Goal: Transaction & Acquisition: Purchase product/service

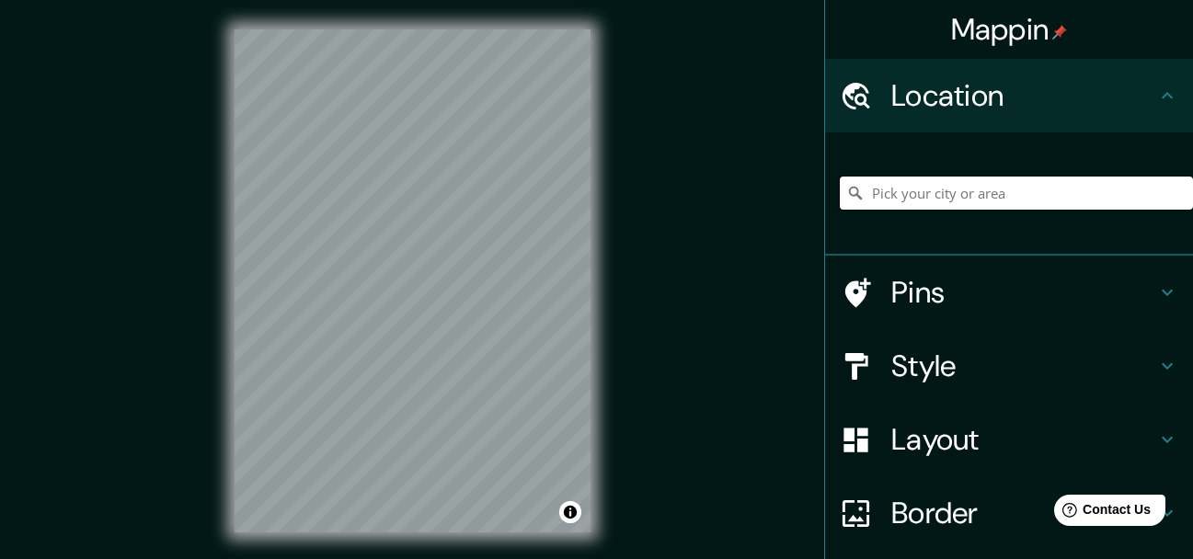
click at [927, 189] on input "Pick your city or area" at bounding box center [1016, 193] width 353 height 33
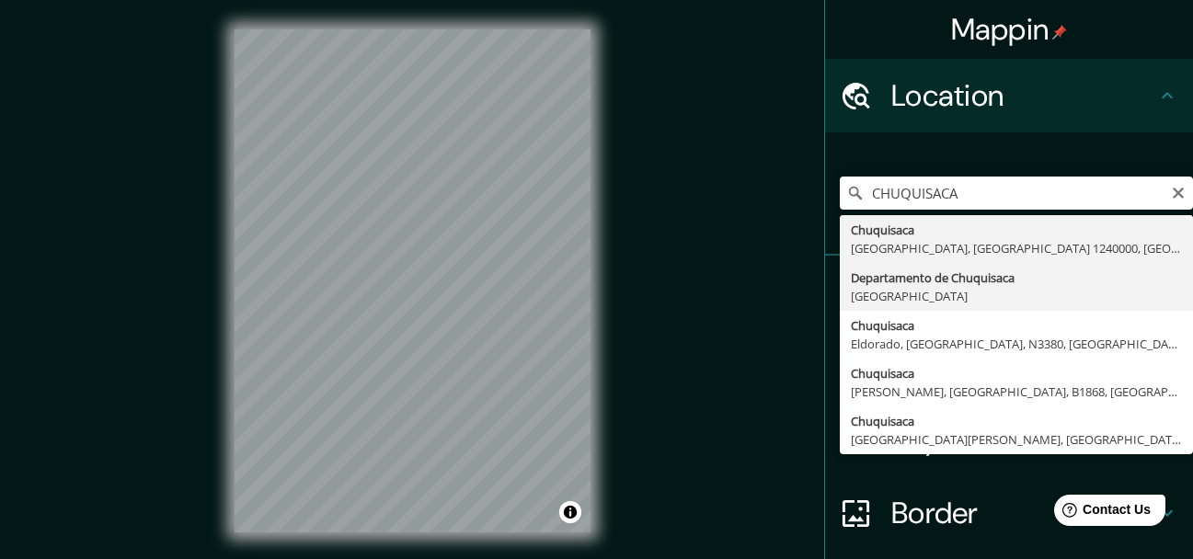
type input "Departamento de [GEOGRAPHIC_DATA], [GEOGRAPHIC_DATA]"
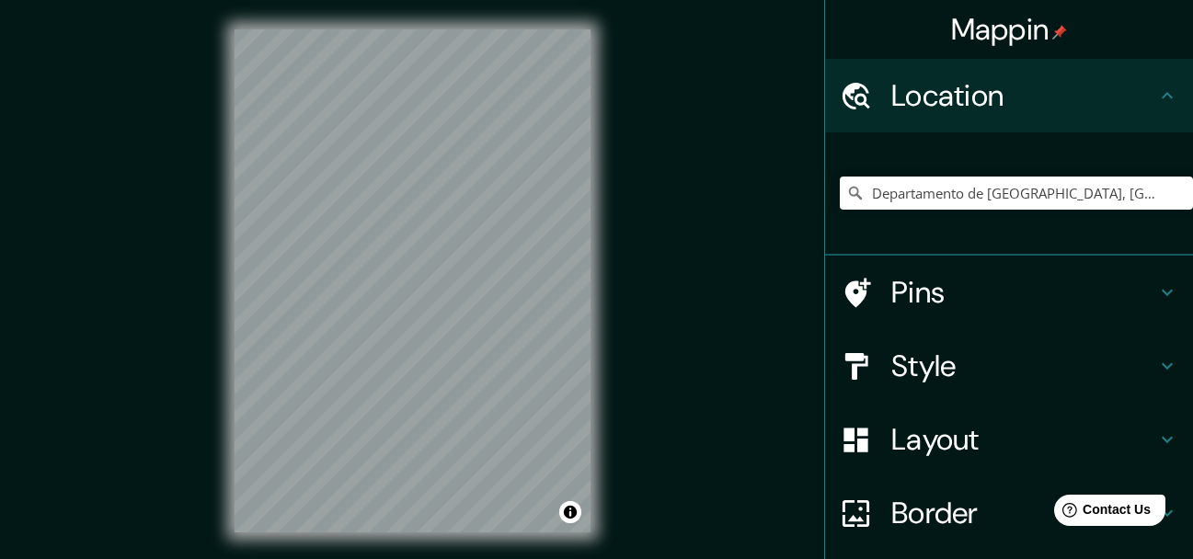
click at [920, 367] on h4 "Style" at bounding box center [1023, 366] width 265 height 37
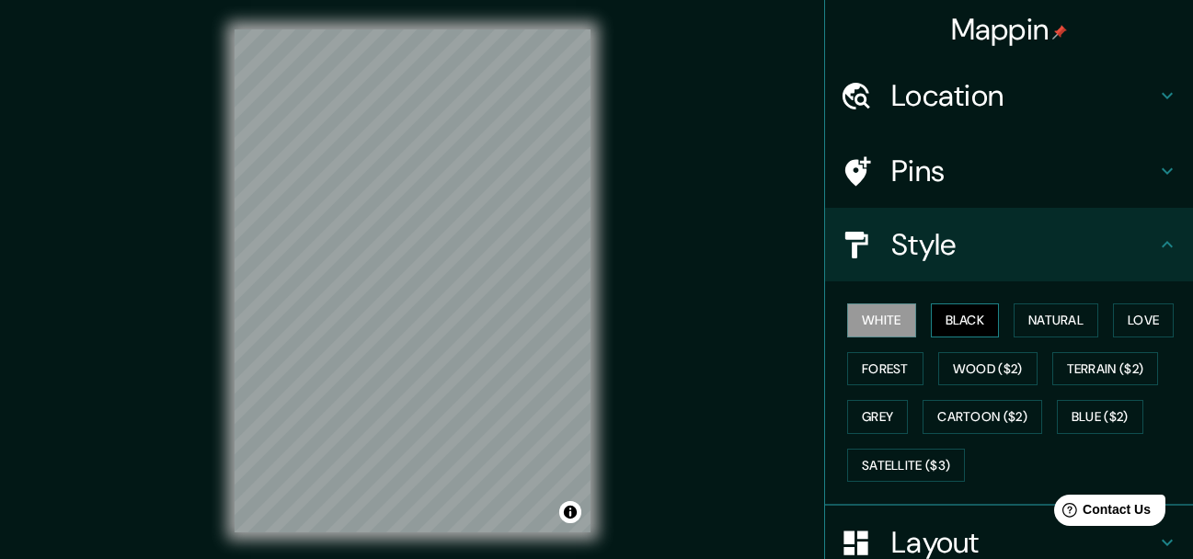
click at [966, 326] on button "Black" at bounding box center [965, 320] width 69 height 34
click at [1033, 327] on button "Natural" at bounding box center [1055, 320] width 85 height 34
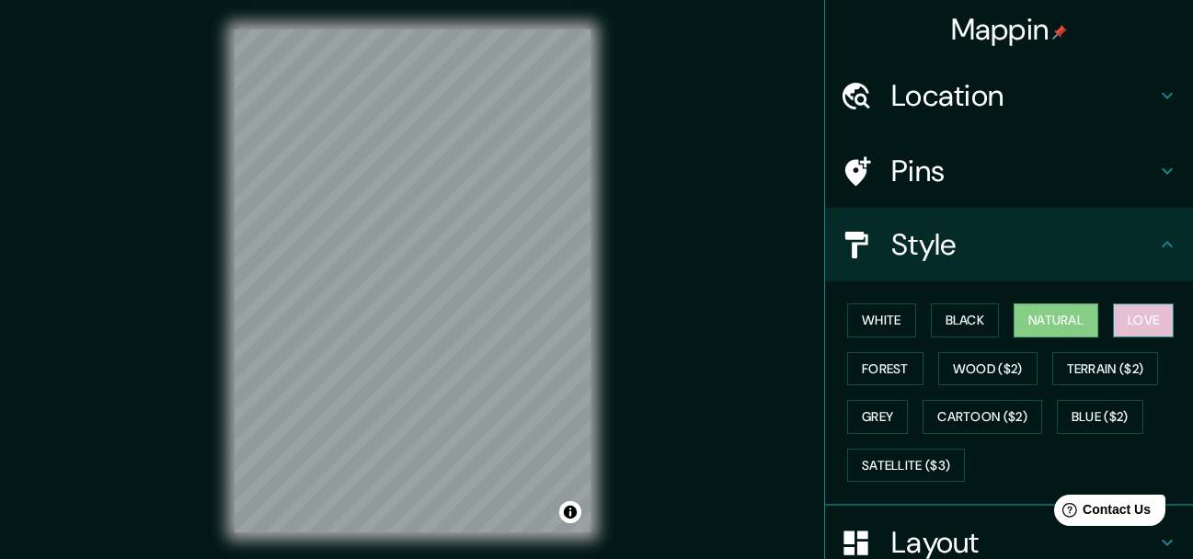
click at [1122, 327] on button "Love" at bounding box center [1143, 320] width 61 height 34
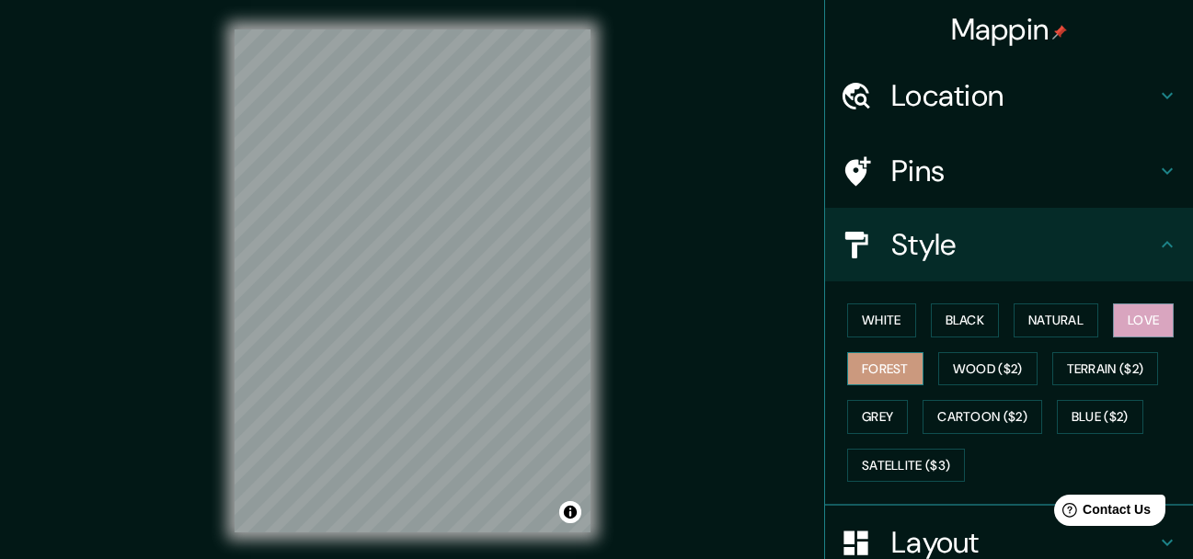
click at [859, 366] on button "Forest" at bounding box center [885, 369] width 76 height 34
click at [938, 372] on button "Wood ($2)" at bounding box center [987, 369] width 99 height 34
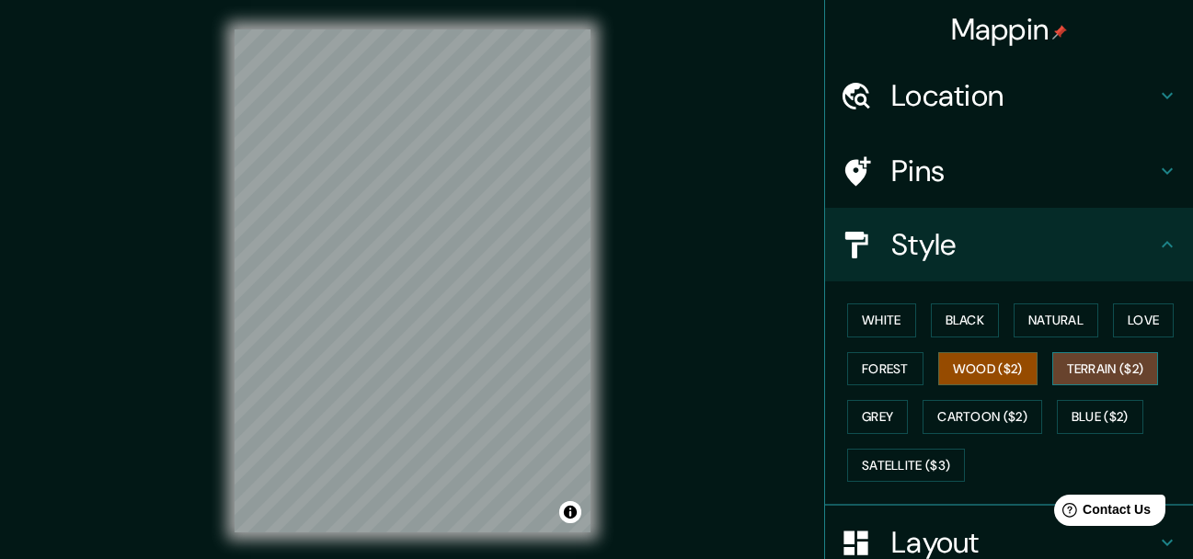
click at [1082, 371] on button "Terrain ($2)" at bounding box center [1105, 369] width 107 height 34
click at [976, 372] on button "Wood ($2)" at bounding box center [987, 369] width 99 height 34
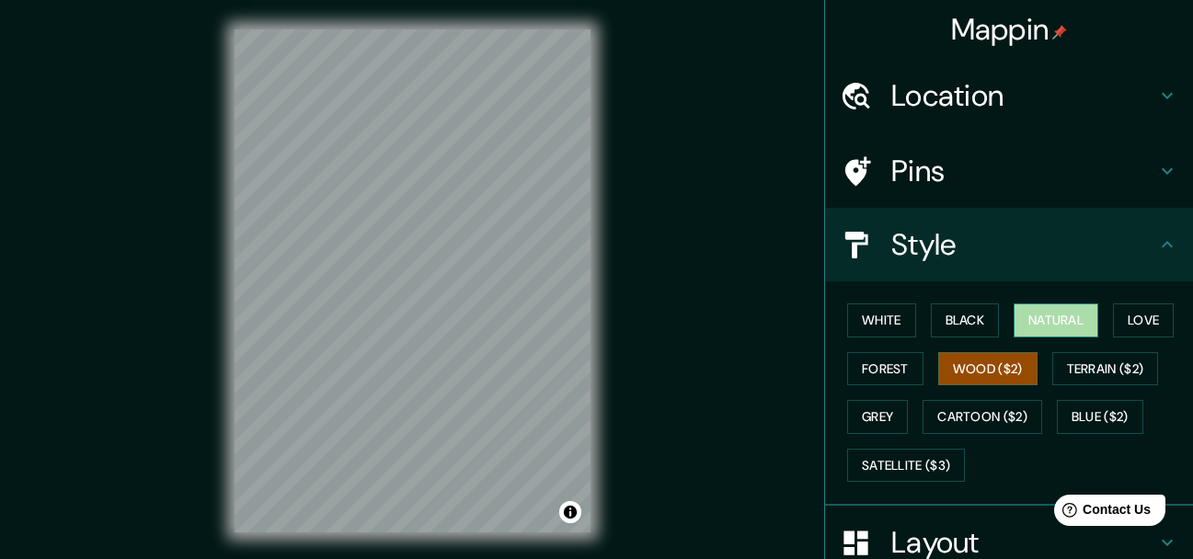
click at [1070, 318] on button "Natural" at bounding box center [1055, 320] width 85 height 34
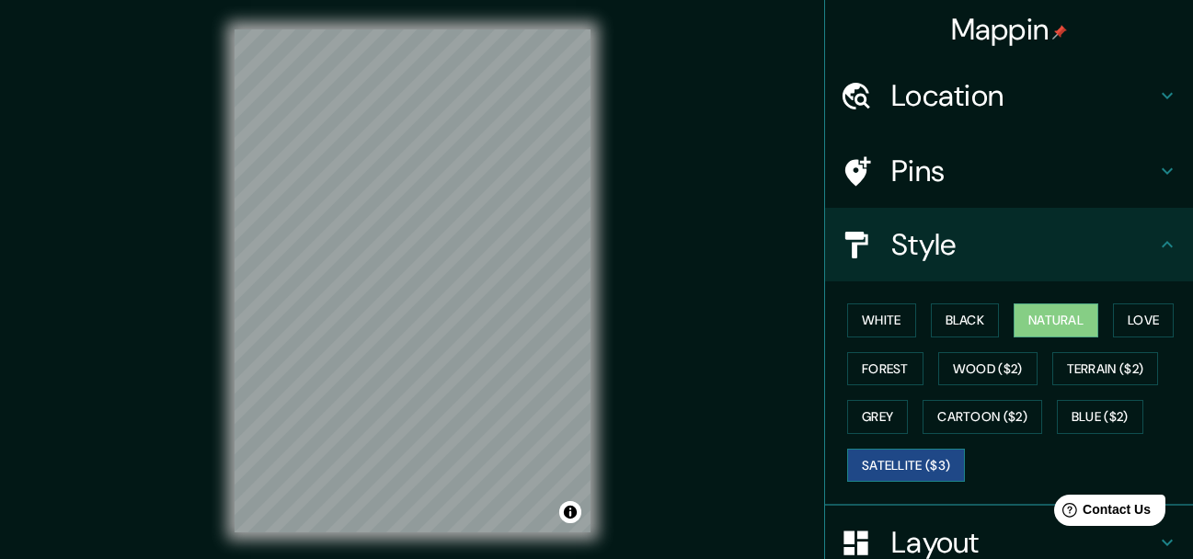
click at [896, 467] on button "Satellite ($3)" at bounding box center [906, 466] width 118 height 34
click at [1054, 326] on button "Natural" at bounding box center [1055, 320] width 85 height 34
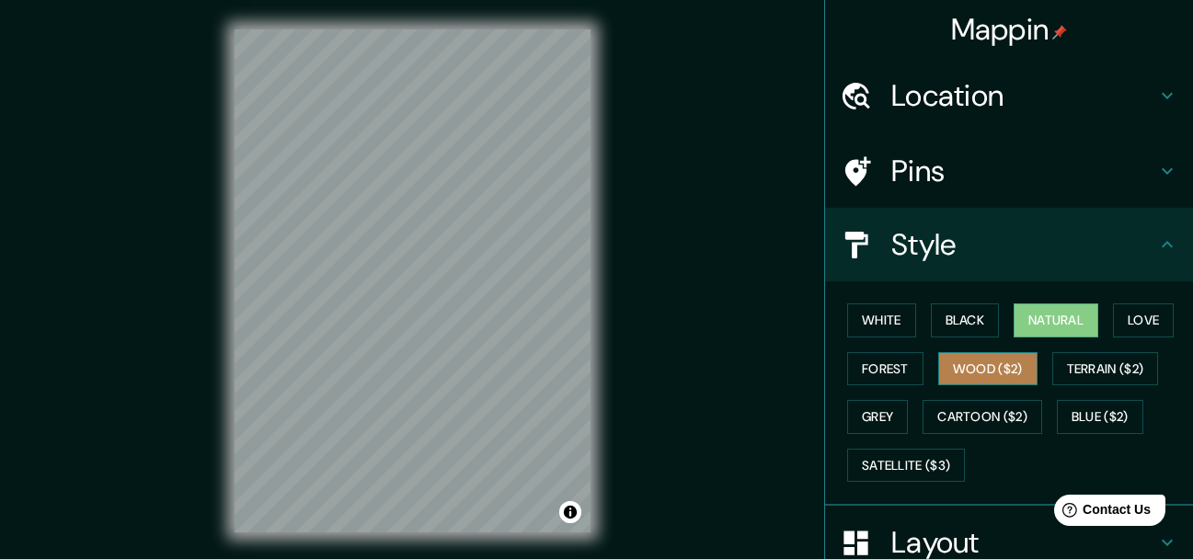
click at [997, 372] on button "Wood ($2)" at bounding box center [987, 369] width 99 height 34
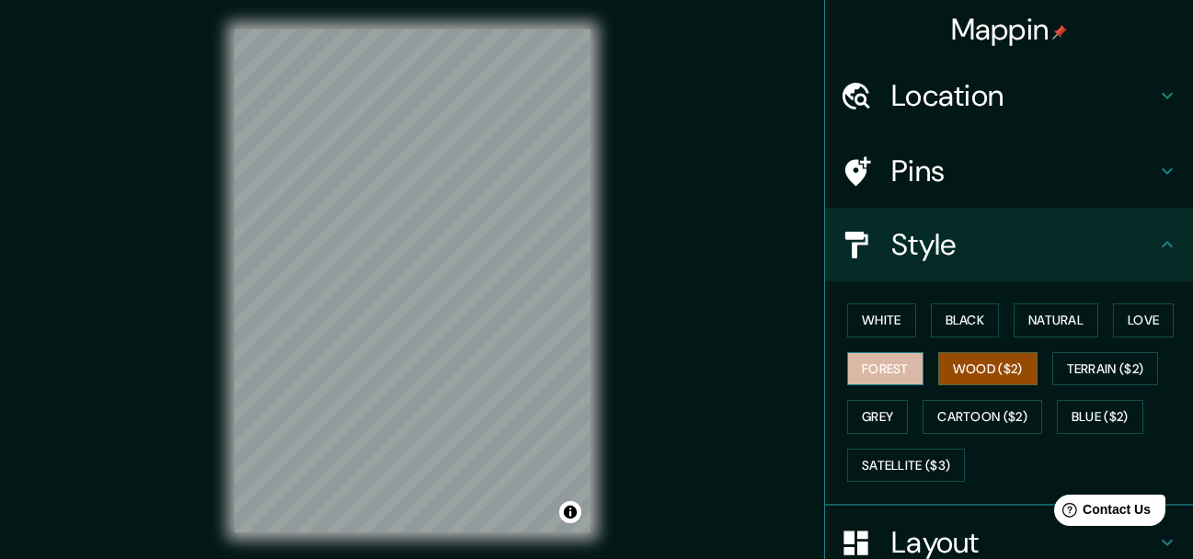
click at [886, 374] on button "Forest" at bounding box center [885, 369] width 76 height 34
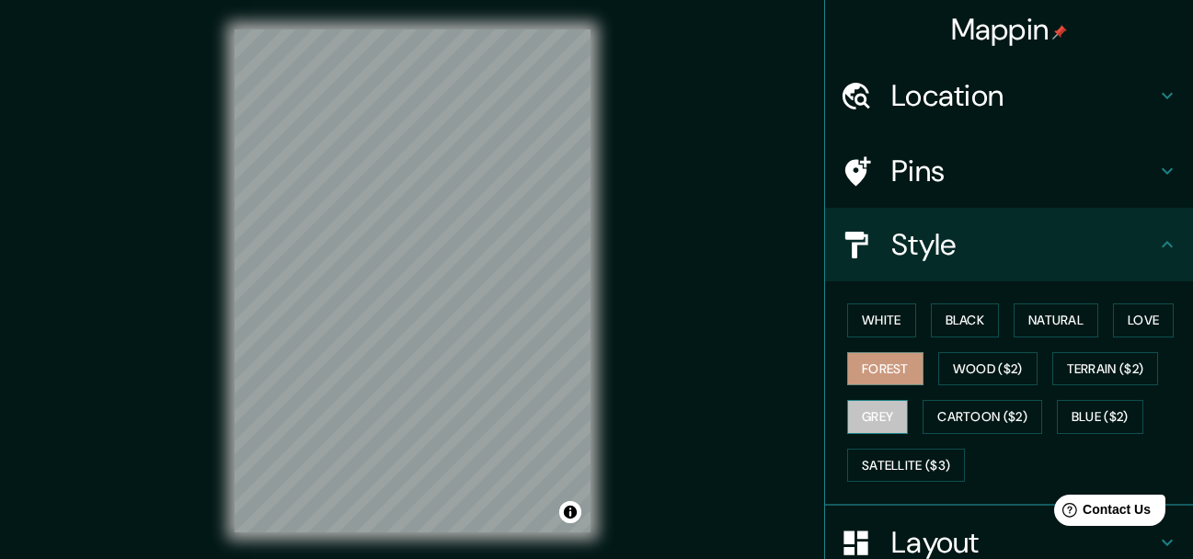
click at [883, 423] on button "Grey" at bounding box center [877, 417] width 61 height 34
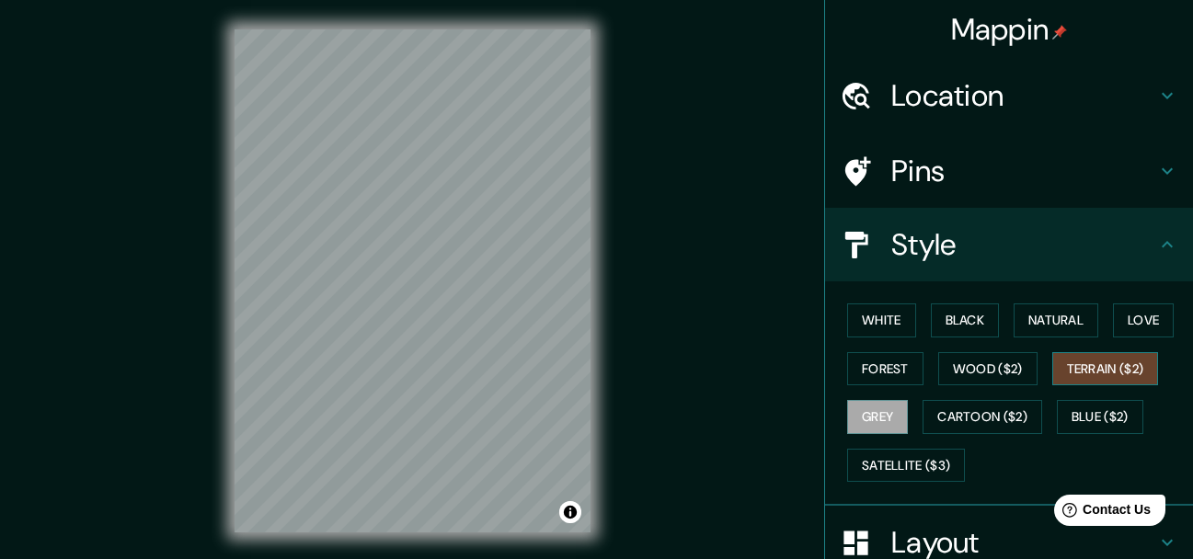
click at [1105, 372] on button "Terrain ($2)" at bounding box center [1105, 369] width 107 height 34
click at [907, 462] on button "Satellite ($3)" at bounding box center [906, 466] width 118 height 34
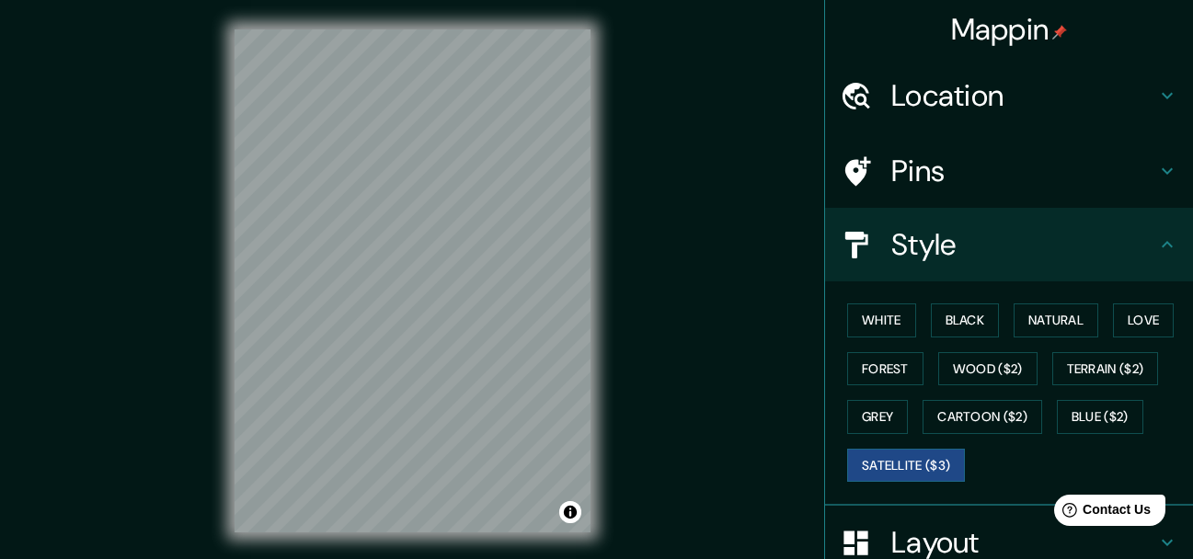
click at [708, 506] on div "Mappin Location Departamento de Chuquisaca, Bolivia Pins Style White Black Natu…" at bounding box center [596, 295] width 1193 height 591
click at [1028, 328] on button "Natural" at bounding box center [1055, 320] width 85 height 34
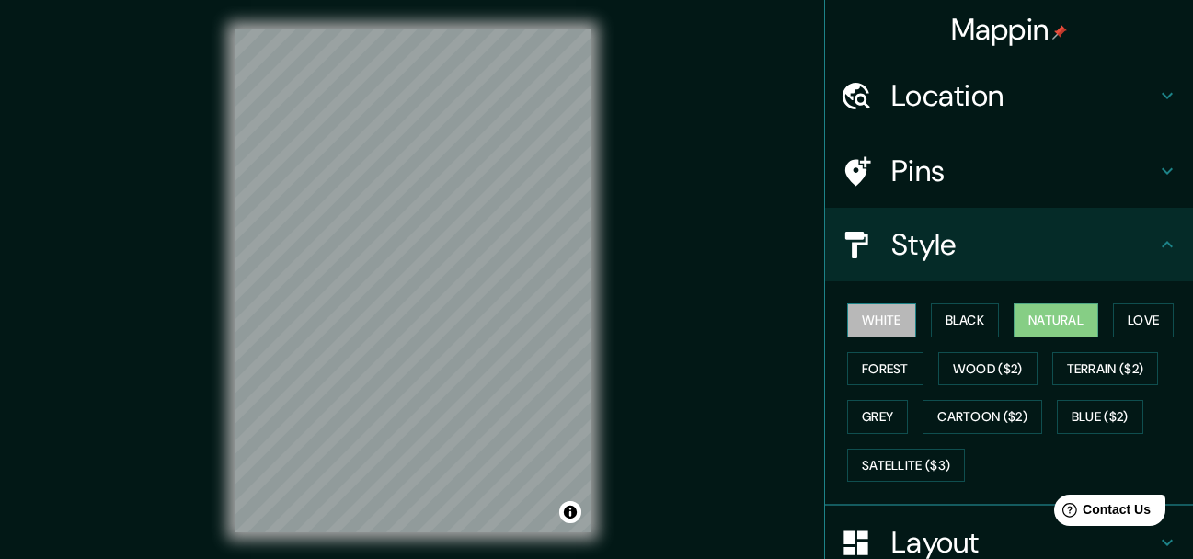
click at [889, 316] on button "White" at bounding box center [881, 320] width 69 height 34
click at [936, 179] on h4 "Pins" at bounding box center [1023, 171] width 265 height 37
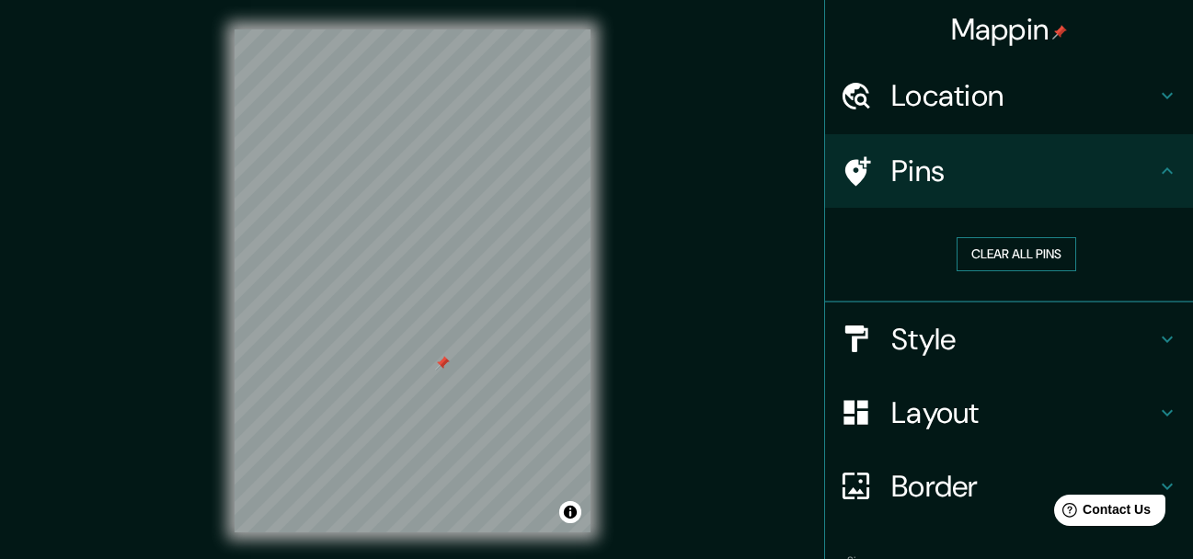
click at [972, 253] on button "Clear all pins" at bounding box center [1016, 254] width 120 height 34
click at [757, 401] on div "Mappin Location Departamento de Chuquisaca, Bolivia Pins Clear all pins Style L…" at bounding box center [596, 295] width 1193 height 591
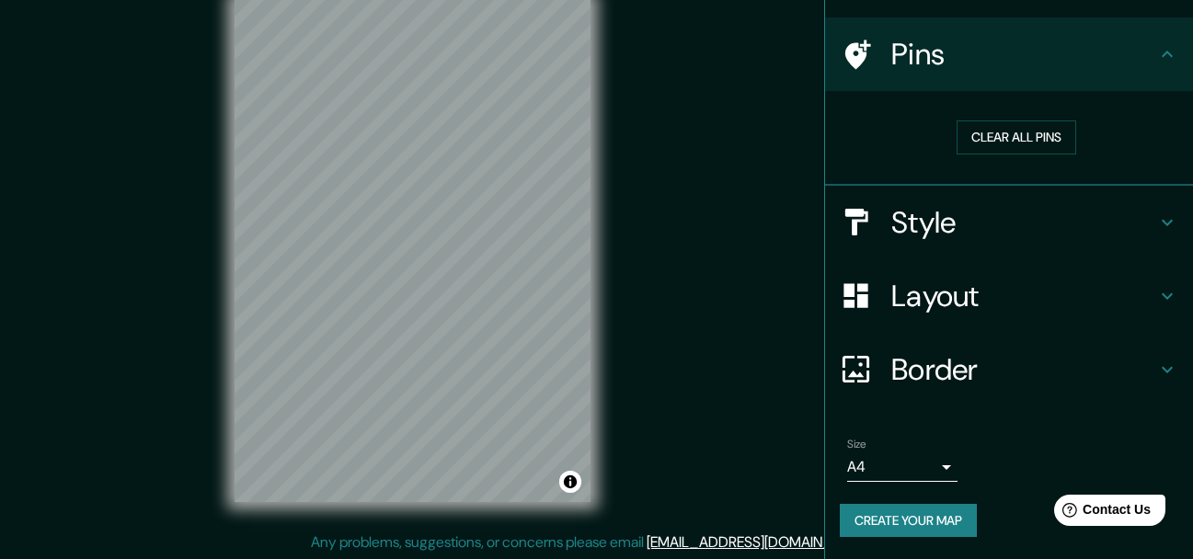
scroll to position [32, 0]
click at [894, 533] on button "Create your map" at bounding box center [908, 521] width 137 height 34
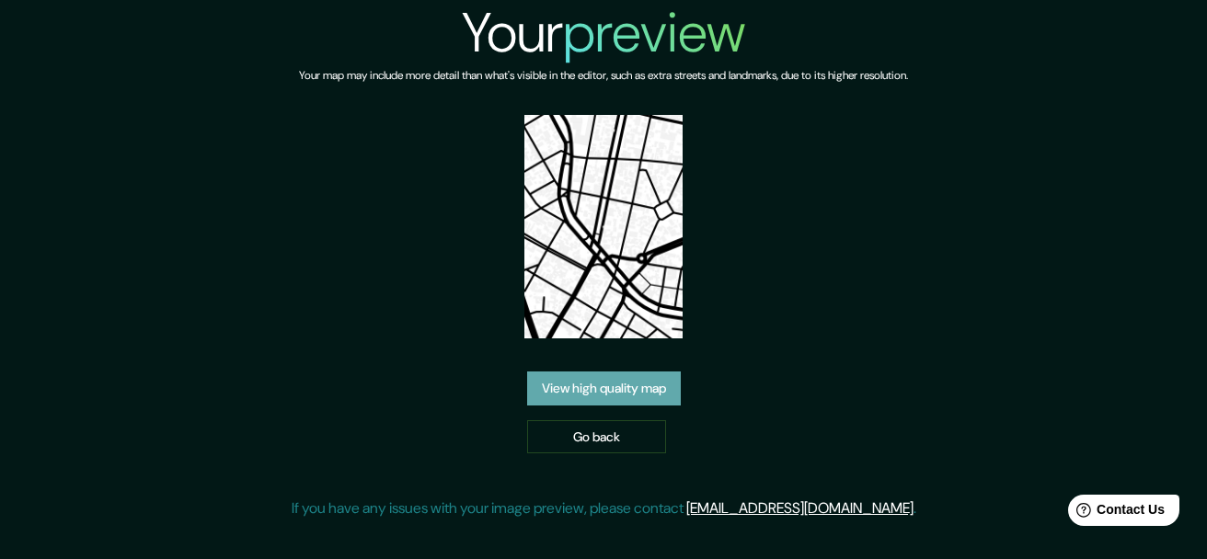
click at [661, 388] on link "View high quality map" at bounding box center [604, 389] width 154 height 34
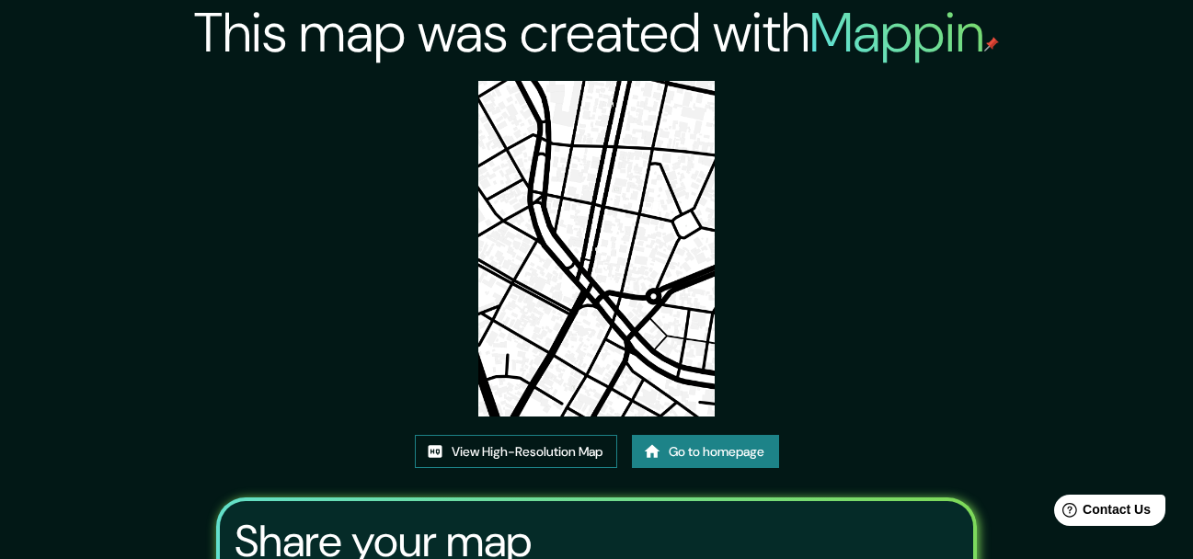
click at [585, 452] on link "View High-Resolution Map" at bounding box center [516, 452] width 202 height 34
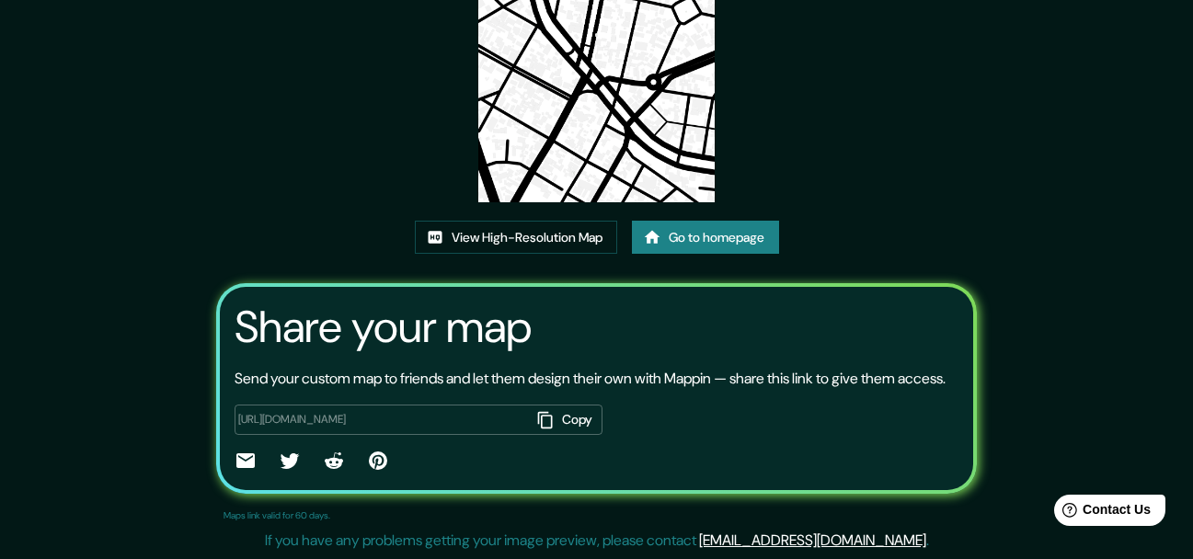
scroll to position [122, 0]
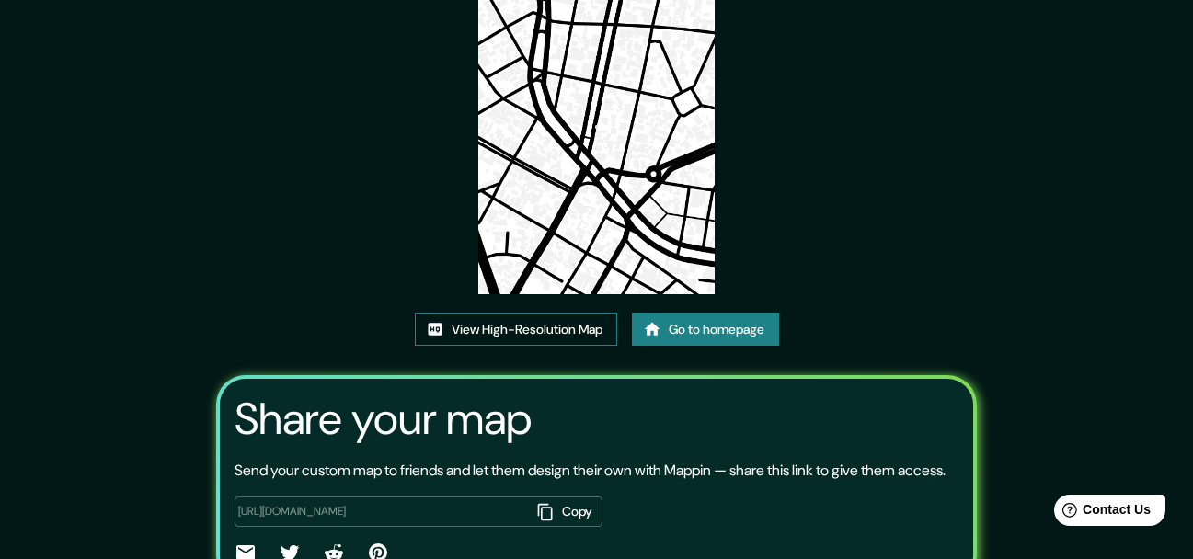
click at [587, 340] on link "View High-Resolution Map" at bounding box center [516, 330] width 202 height 34
